Goal: Information Seeking & Learning: Learn about a topic

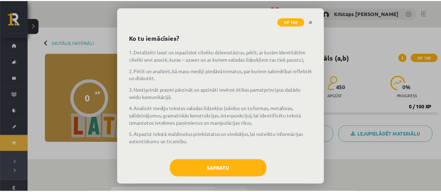
scroll to position [33, 0]
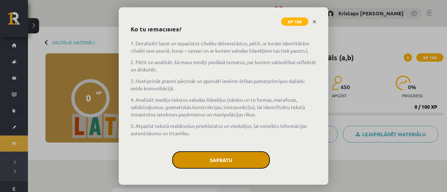
click at [244, 159] on button "Sapratu" at bounding box center [221, 159] width 98 height 17
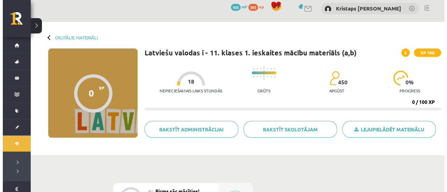
scroll to position [70, 0]
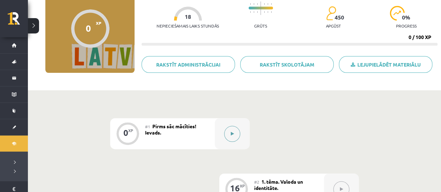
click at [230, 129] on button at bounding box center [232, 134] width 16 height 16
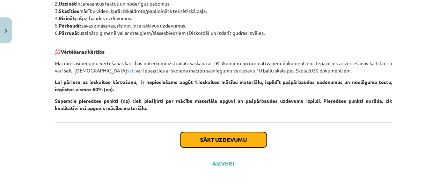
click at [231, 134] on button "Sākt uzdevumu" at bounding box center [223, 139] width 87 height 15
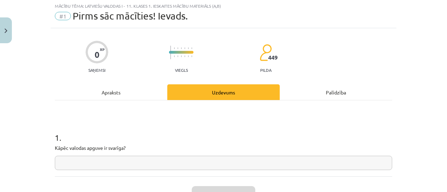
scroll to position [17, 0]
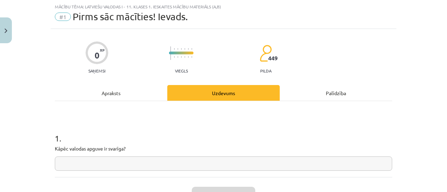
click at [223, 149] on p "Kāpēc valodas apguve ir svarīga?" at bounding box center [223, 148] width 337 height 7
click at [218, 162] on input "text" at bounding box center [223, 164] width 337 height 14
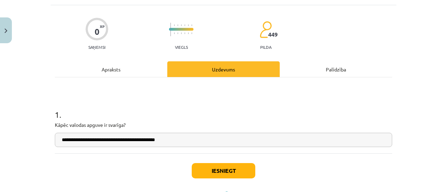
scroll to position [52, 0]
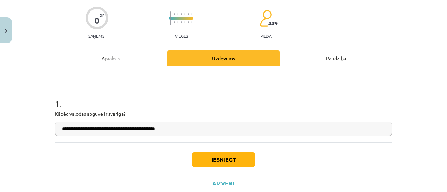
type input "**********"
click at [202, 157] on button "Iesniegt" at bounding box center [223, 159] width 63 height 15
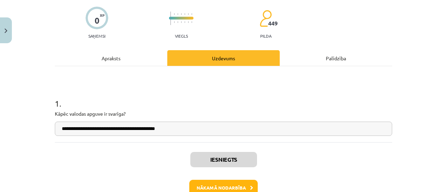
scroll to position [94, 0]
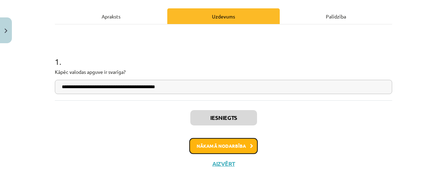
click at [246, 140] on button "Nākamā nodarbība" at bounding box center [223, 146] width 68 height 16
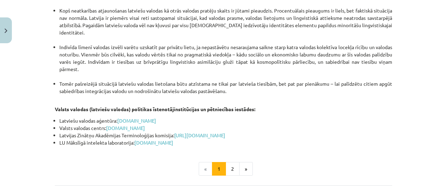
scroll to position [1521, 0]
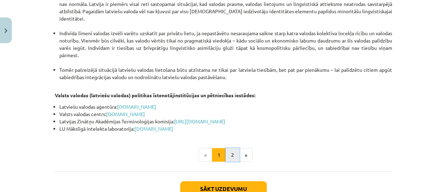
click at [226, 148] on button "2" at bounding box center [232, 155] width 14 height 14
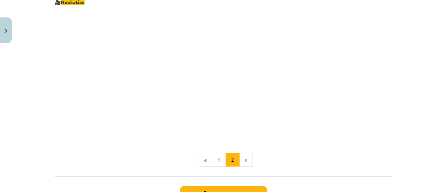
scroll to position [767, 0]
click at [243, 189] on button "Sākt uzdevumu" at bounding box center [223, 192] width 87 height 15
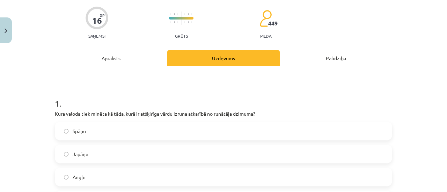
scroll to position [87, 0]
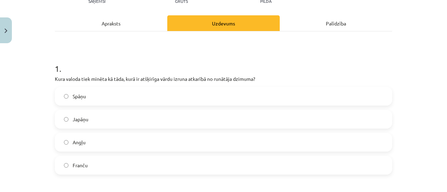
click at [150, 115] on label "Japāņu" at bounding box center [223, 119] width 336 height 17
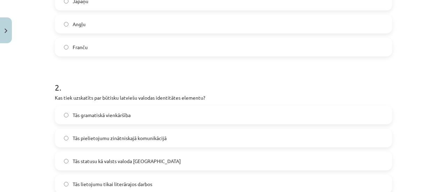
scroll to position [227, 0]
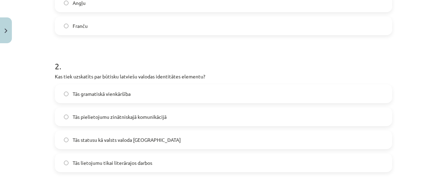
click at [113, 138] on span "Tās statusu kā valsts valoda Latvijā" at bounding box center [127, 139] width 108 height 7
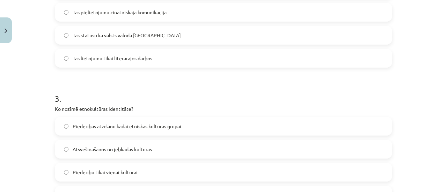
scroll to position [366, 0]
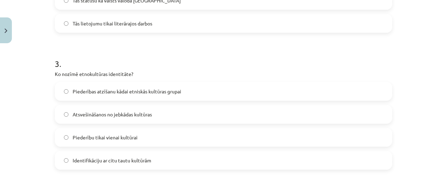
click at [287, 76] on div "3 . Ko nozīmē etnokultūras identitāte? Piederības atzīšanu kādai etniskās kultū…" at bounding box center [223, 108] width 337 height 123
click at [128, 166] on label "Identifikāciju ar citu tautu kultūrām" at bounding box center [223, 160] width 336 height 17
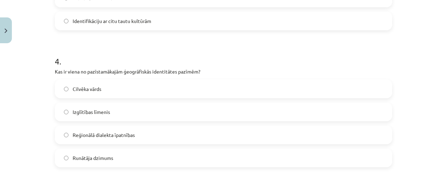
scroll to position [541, 0]
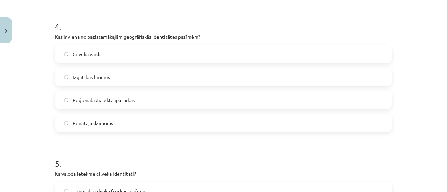
click at [139, 102] on label "Reģionālā dialekta īpatnības" at bounding box center [223, 99] width 336 height 17
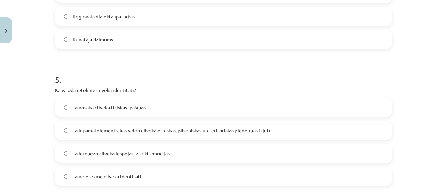
scroll to position [645, 0]
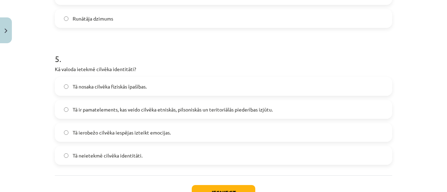
click at [110, 113] on label "Tā ir pamatelements, kas veido cilvēka etniskās, pilsoniskās un teritoriālās pi…" at bounding box center [223, 109] width 336 height 17
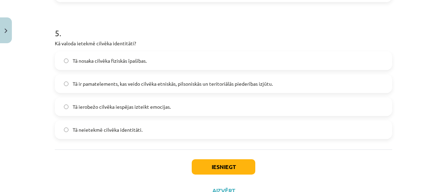
scroll to position [680, 0]
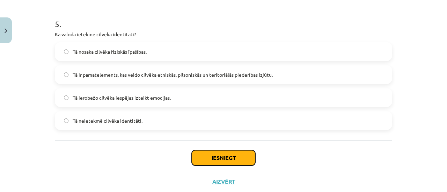
click at [216, 158] on button "Iesniegt" at bounding box center [223, 157] width 63 height 15
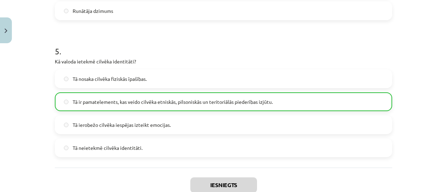
scroll to position [716, 0]
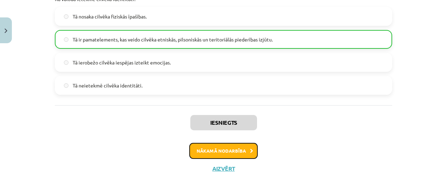
click at [237, 152] on button "Nākamā nodarbība" at bounding box center [223, 151] width 68 height 16
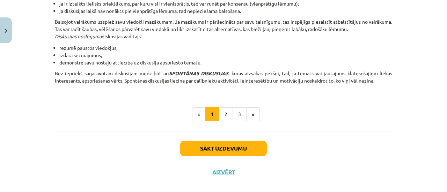
scroll to position [687, 0]
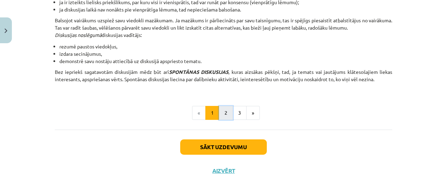
click at [220, 109] on button "2" at bounding box center [226, 113] width 14 height 14
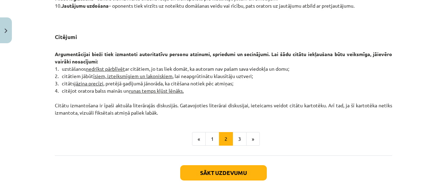
scroll to position [595, 0]
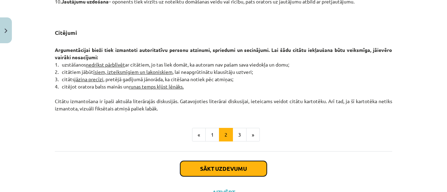
click at [217, 173] on button "Sākt uzdevumu" at bounding box center [223, 168] width 87 height 15
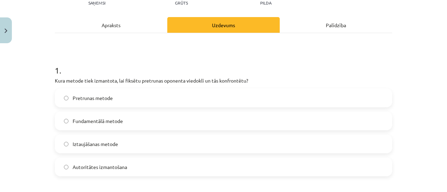
scroll to position [52, 0]
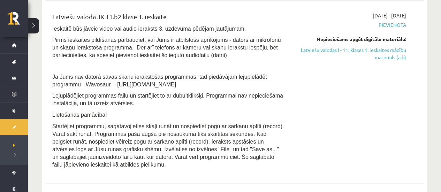
scroll to position [336, 0]
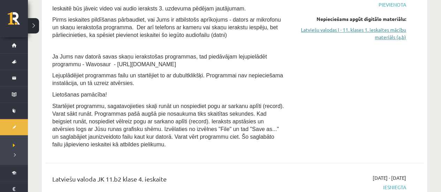
click at [366, 30] on link "Latviešu valodas I - 11. klases 1. ieskaites mācību materiāls (a,b)" at bounding box center [351, 33] width 111 height 15
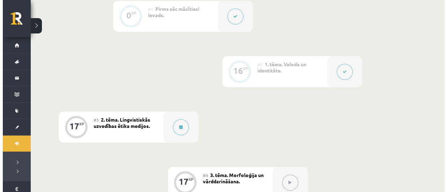
scroll to position [209, 0]
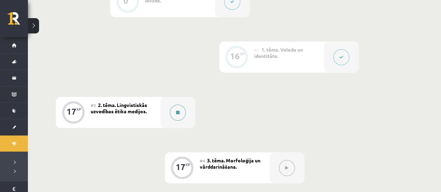
click at [175, 114] on button at bounding box center [178, 113] width 16 height 16
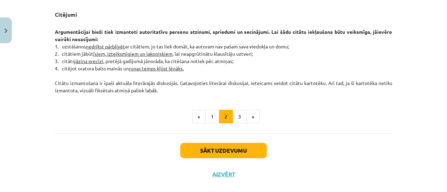
scroll to position [623, 0]
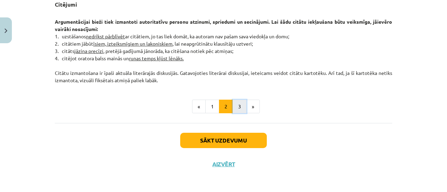
click at [240, 109] on button "3" at bounding box center [239, 107] width 14 height 14
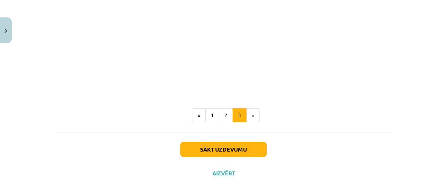
scroll to position [1361, 0]
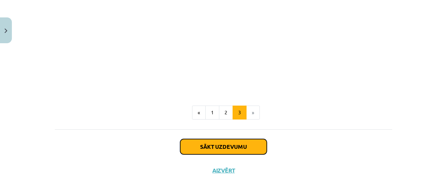
click at [219, 139] on button "Sākt uzdevumu" at bounding box center [223, 146] width 87 height 15
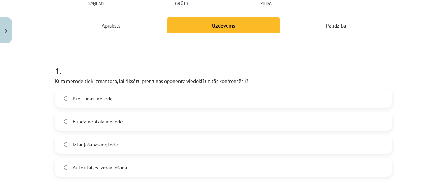
scroll to position [87, 0]
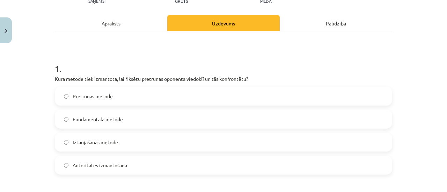
click at [127, 97] on label "Pretrunas metode" at bounding box center [223, 96] width 336 height 17
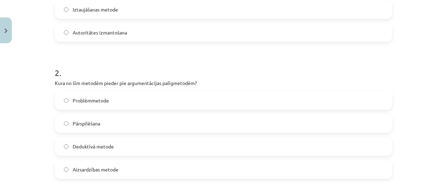
scroll to position [227, 0]
